Goal: Find specific page/section: Find specific page/section

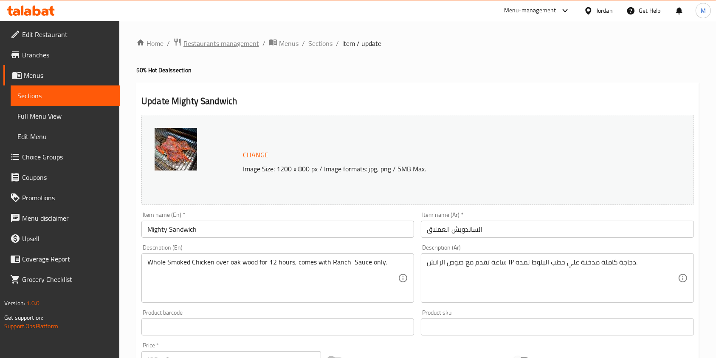
click at [220, 43] on span "Restaurants management" at bounding box center [222, 43] width 76 height 10
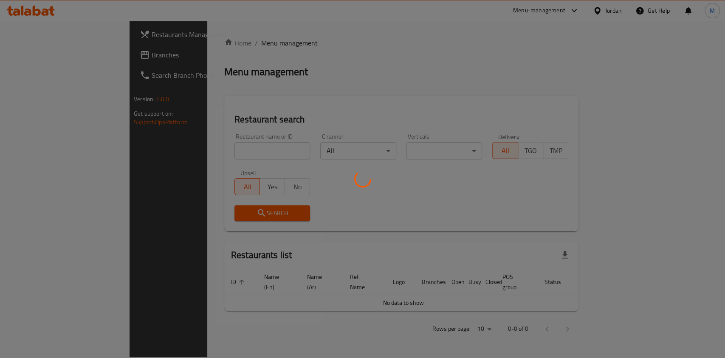
click at [213, 150] on div at bounding box center [362, 179] width 725 height 358
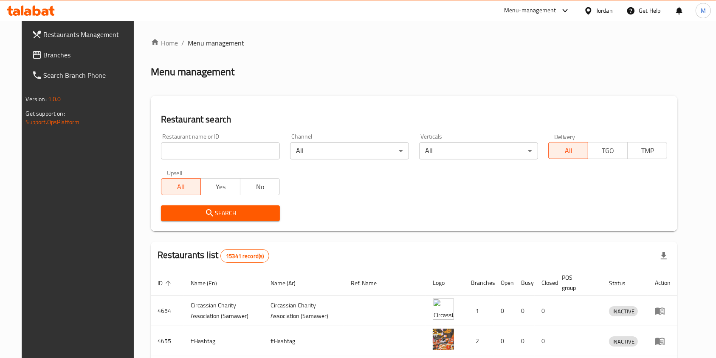
click at [191, 136] on div "Restaurant name or ID Restaurant name or ID" at bounding box center [220, 146] width 119 height 26
click at [187, 144] on input "search" at bounding box center [220, 150] width 119 height 17
type input "nashmi"
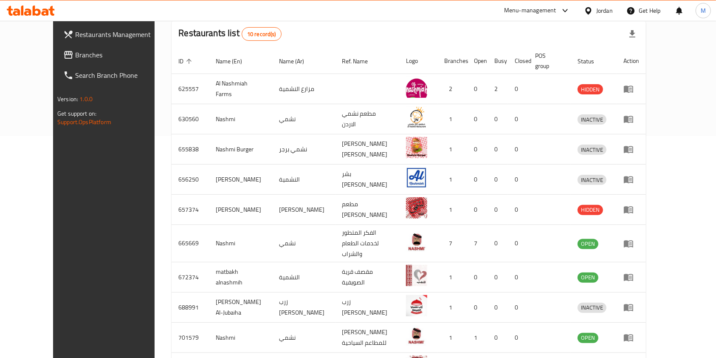
scroll to position [223, 0]
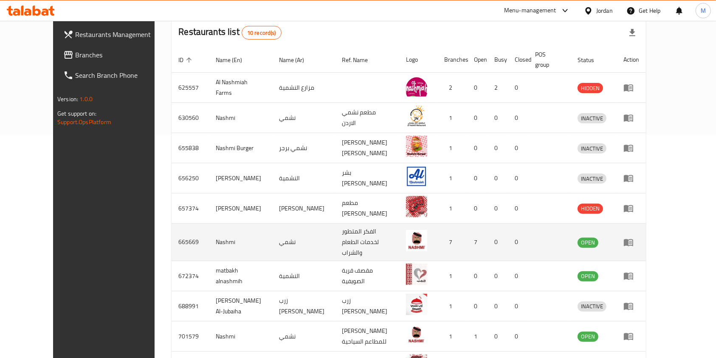
click at [172, 237] on td "665669" at bounding box center [190, 241] width 37 height 37
copy td "665669"
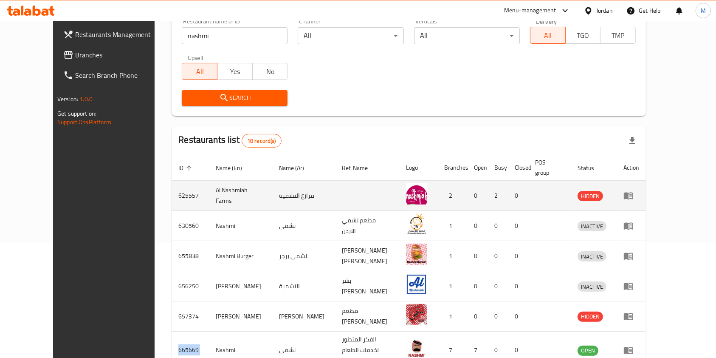
scroll to position [114, 0]
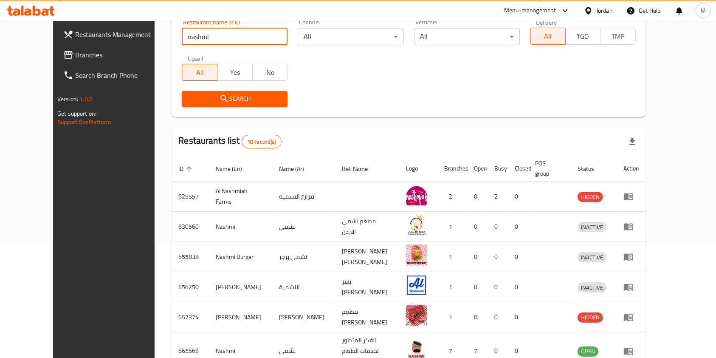
drag, startPoint x: 215, startPoint y: 37, endPoint x: 66, endPoint y: 39, distance: 149.1
click at [66, 39] on div "Restaurants Management Branches Search Branch Phone Version: 1.0.0 Get support …" at bounding box center [358, 222] width 610 height 630
type input "l"
type input "مشهور"
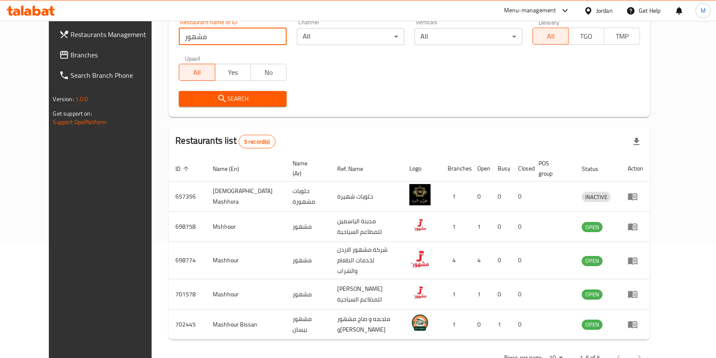
scroll to position [123, 0]
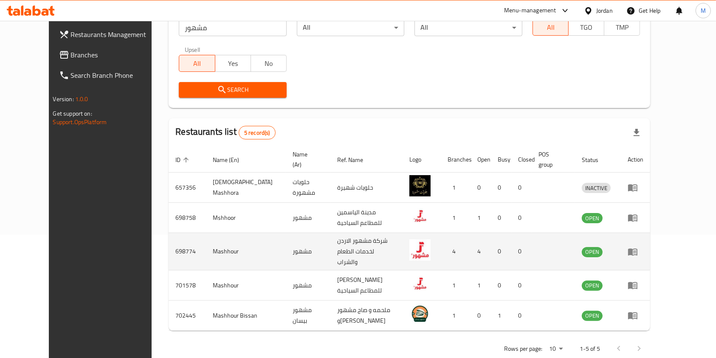
click at [169, 243] on td "698774" at bounding box center [187, 251] width 37 height 37
copy td "698774"
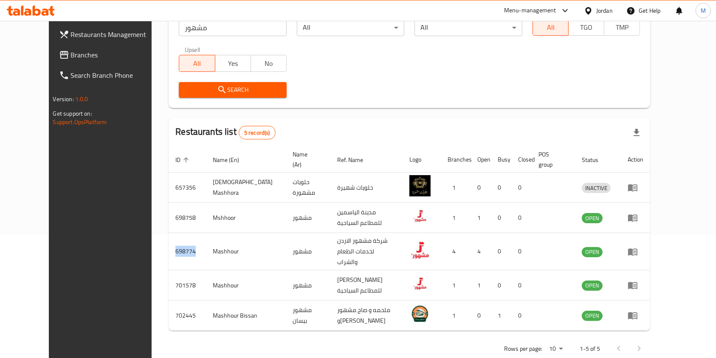
scroll to position [0, 0]
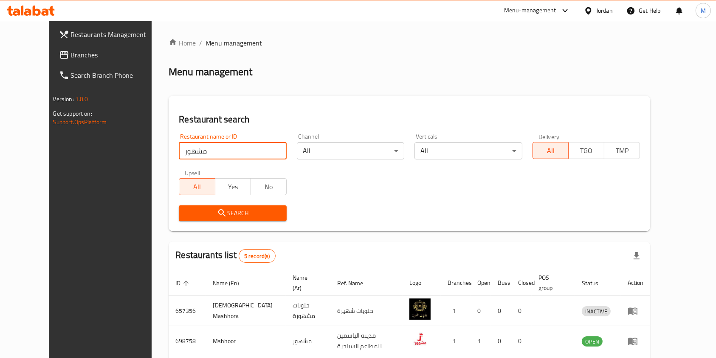
click at [209, 148] on input "مشهور" at bounding box center [233, 150] width 108 height 17
